Goal: Transaction & Acquisition: Purchase product/service

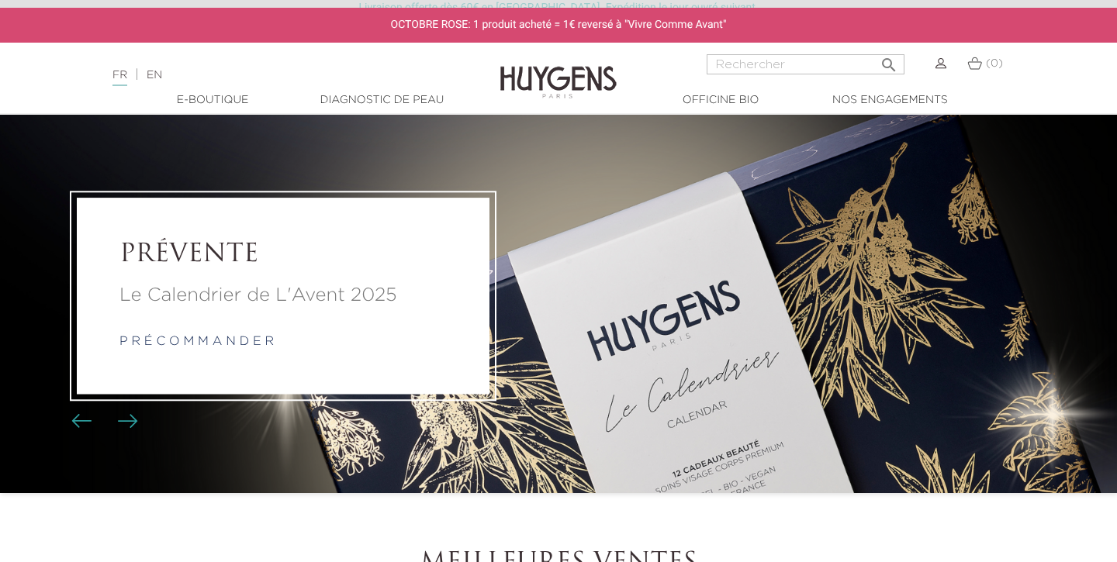
scroll to position [22, 0]
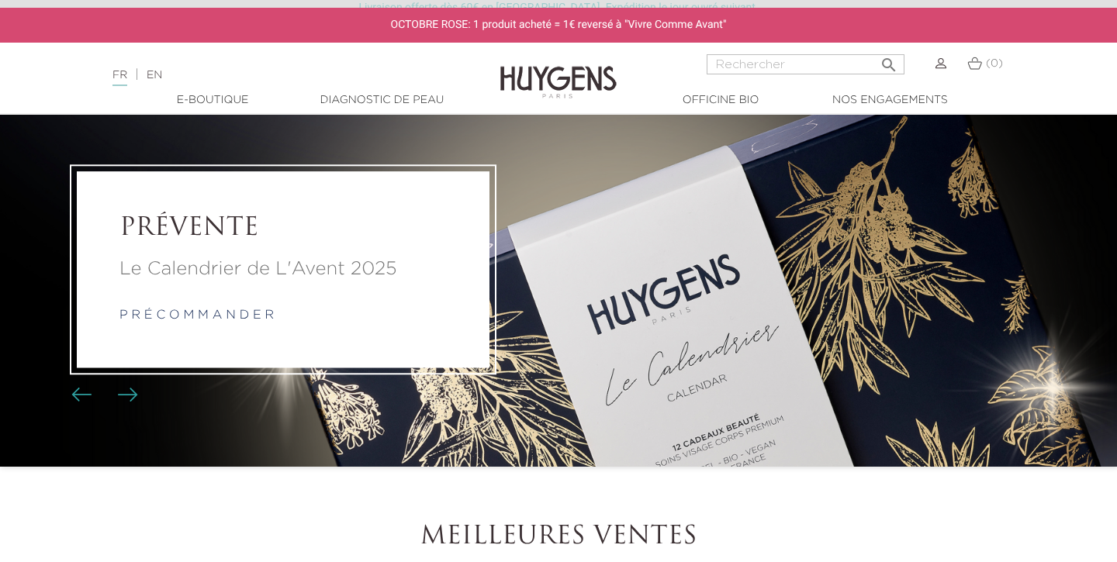
click at [292, 268] on p "Le Calendrier de L'Avent 2025" at bounding box center [282, 269] width 327 height 28
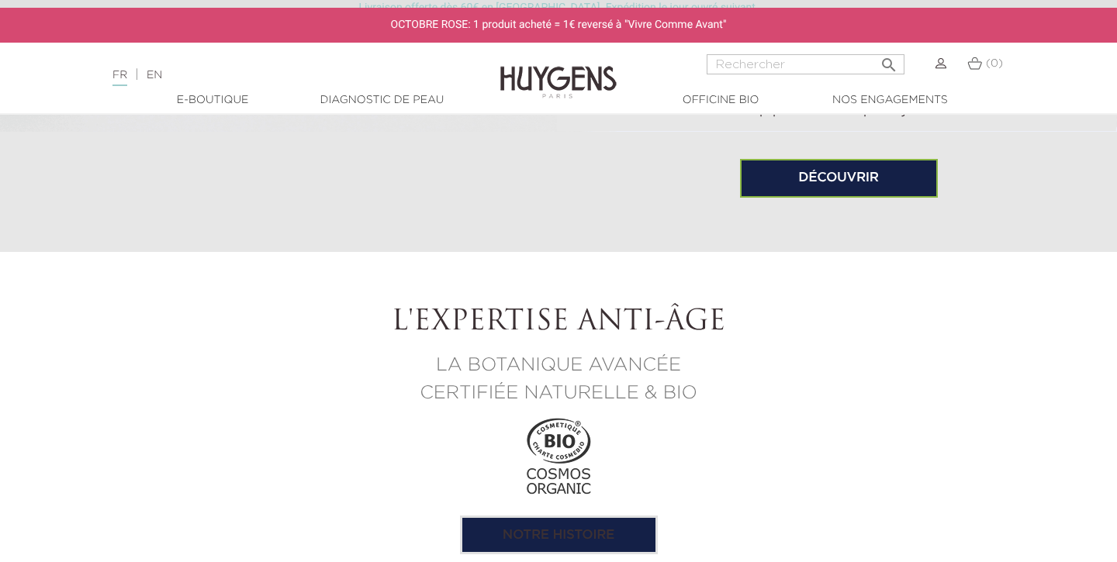
scroll to position [1239, 0]
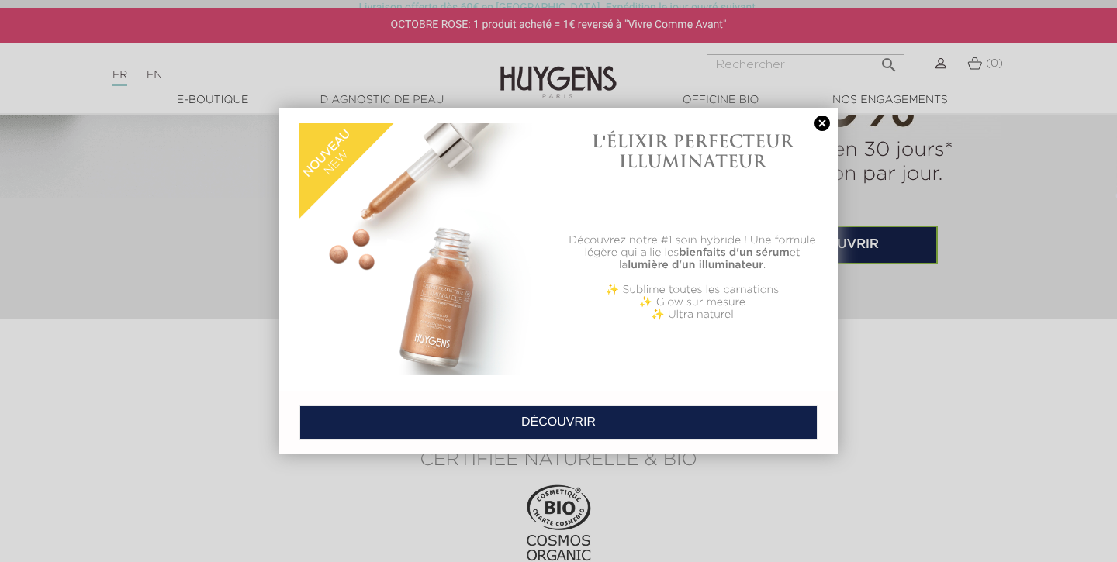
click at [823, 121] on link at bounding box center [822, 124] width 22 height 16
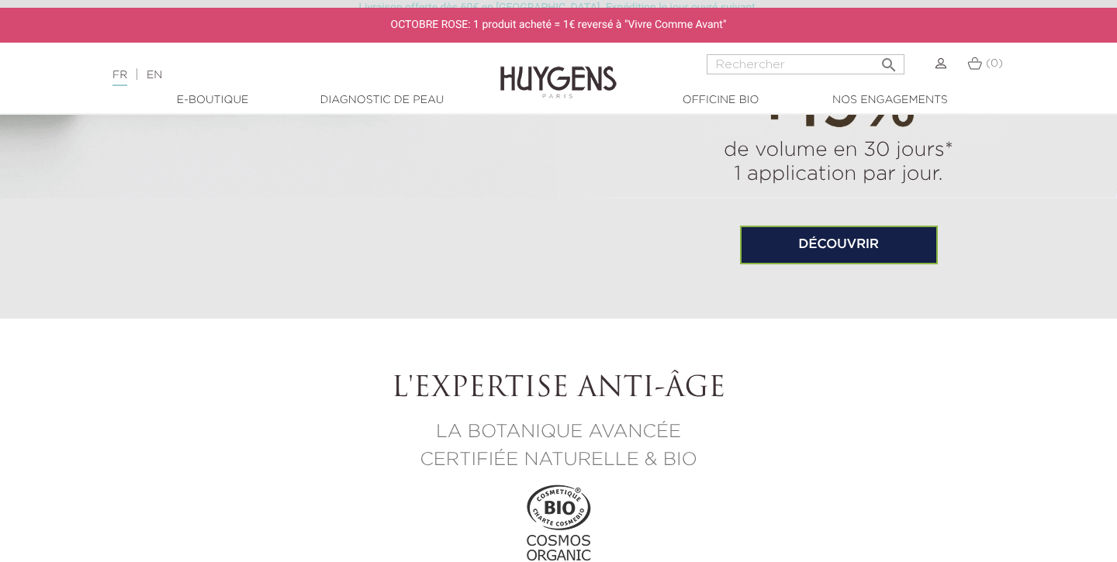
click at [749, 63] on input "Rechercher" at bounding box center [806, 64] width 198 height 20
type input "autobronzant visage"
click at [889, 59] on button " Rechercher" at bounding box center [889, 60] width 28 height 21
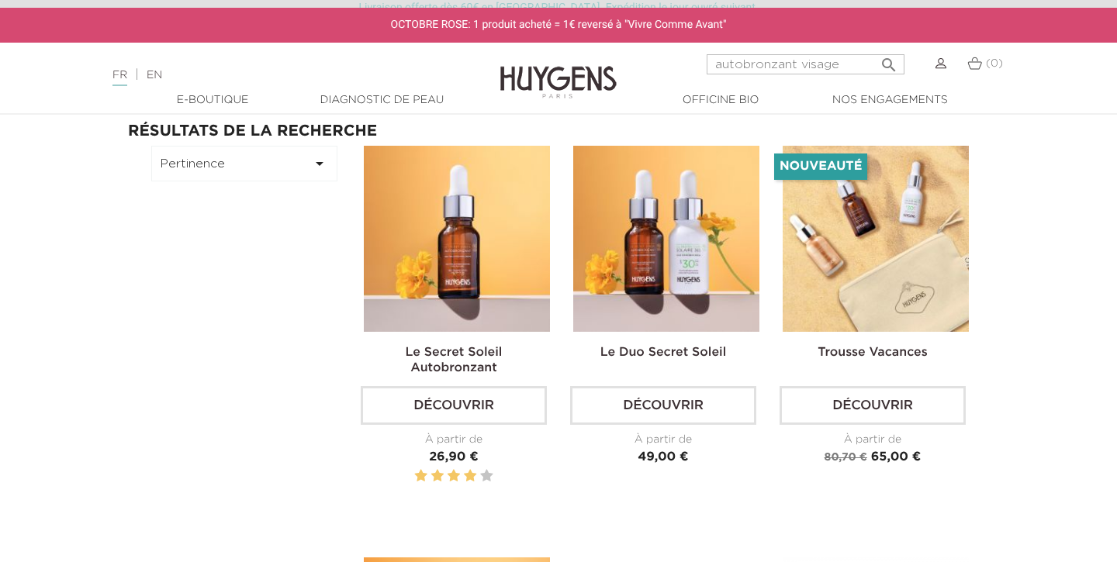
scroll to position [79, 0]
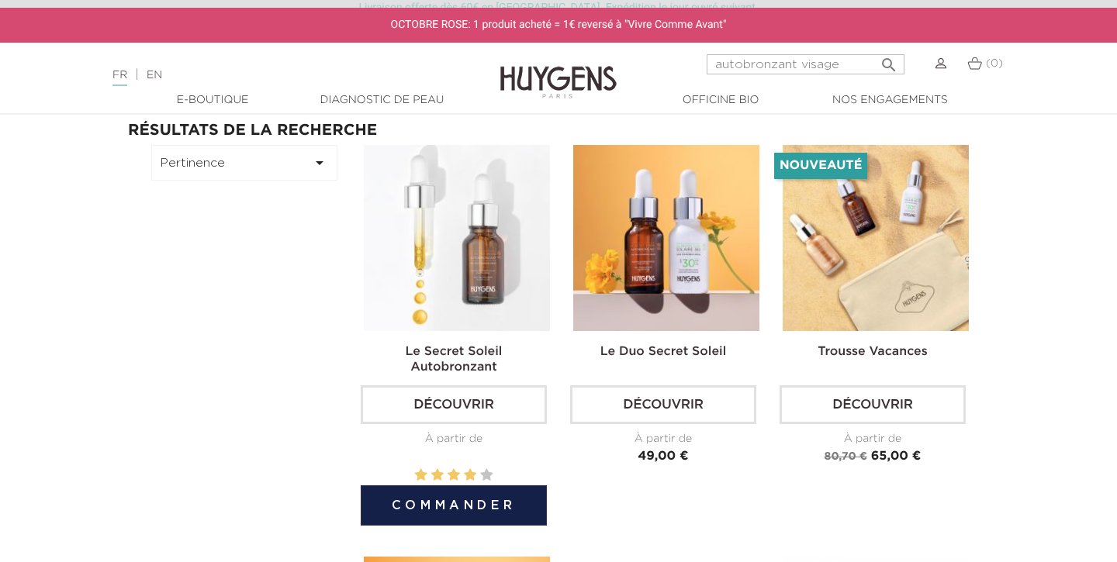
click at [484, 314] on img at bounding box center [457, 238] width 186 height 186
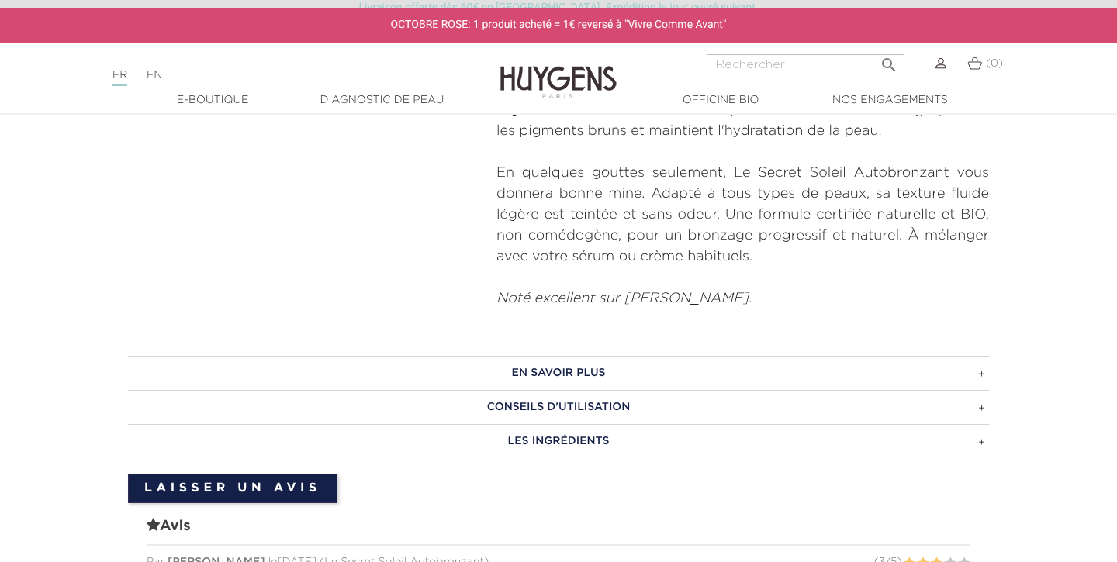
scroll to position [706, 0]
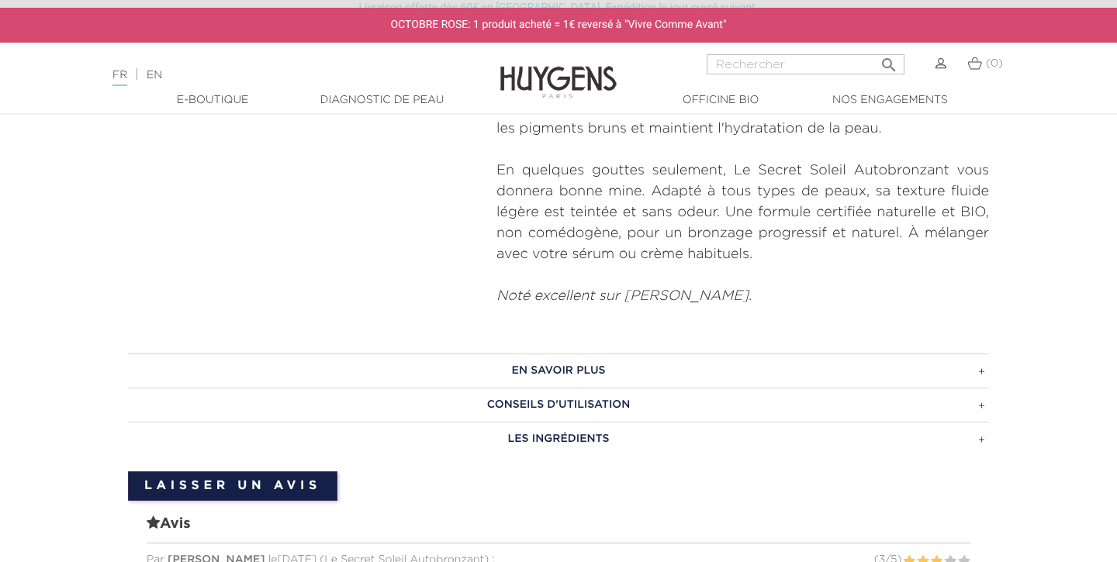
click at [506, 405] on h3 "CONSEILS D'UTILISATION" at bounding box center [558, 405] width 861 height 34
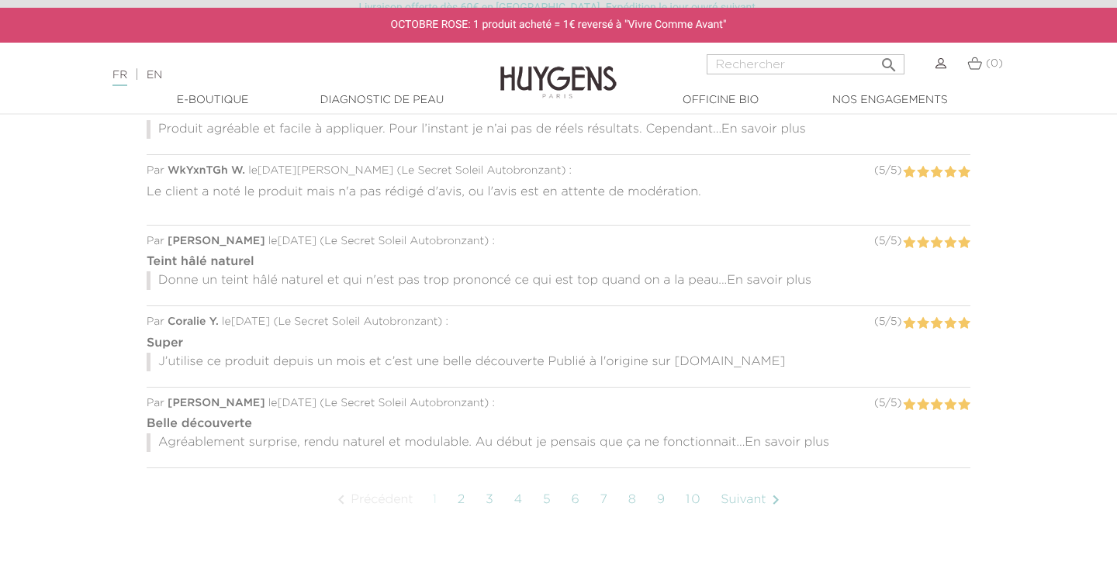
scroll to position [1313, 0]
